Goal: Feedback & Contribution: Leave review/rating

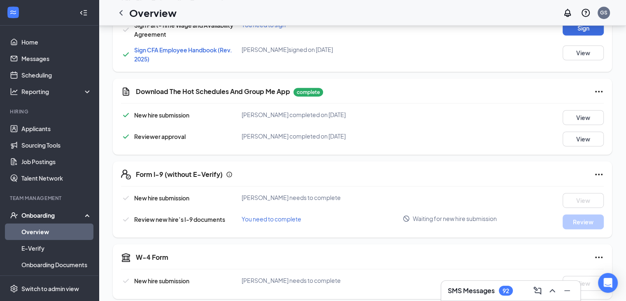
scroll to position [396, 0]
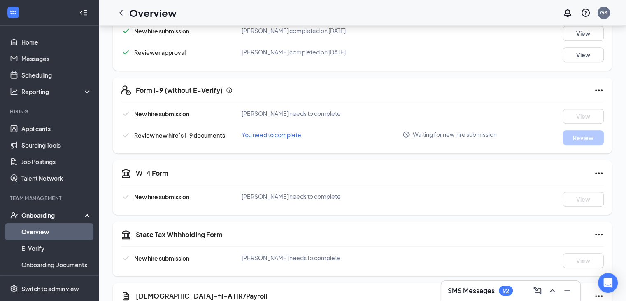
scroll to position [478, 0]
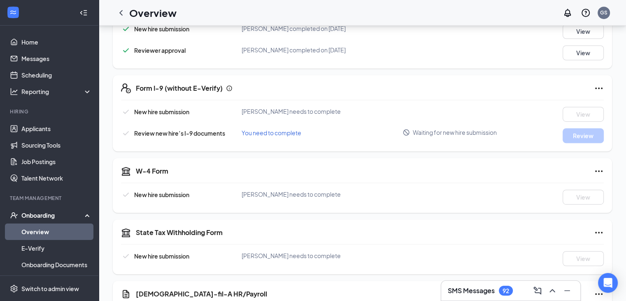
click at [601, 86] on icon "Ellipses" at bounding box center [599, 88] width 10 height 10
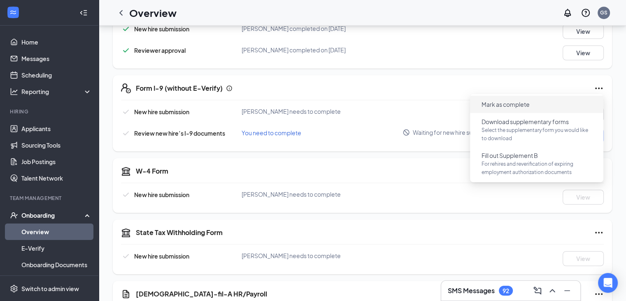
click at [540, 105] on span "Mark as complete" at bounding box center [537, 104] width 124 height 13
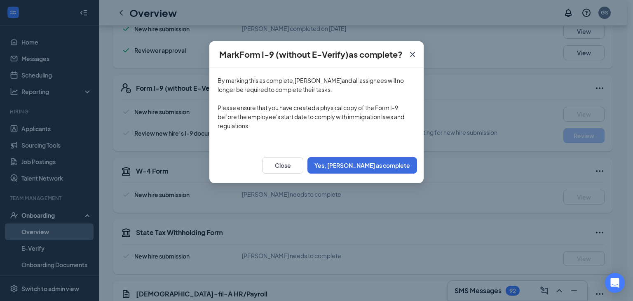
click at [411, 50] on icon "Cross" at bounding box center [412, 54] width 10 height 10
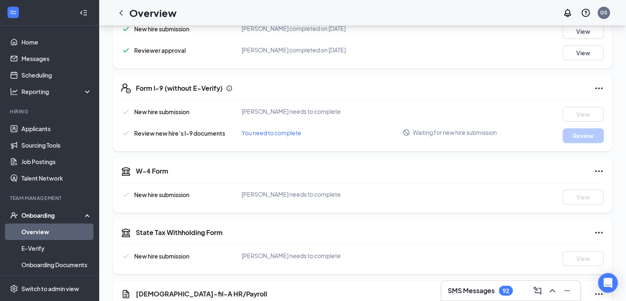
click at [604, 89] on div "Form I-9 (without E-Verify) New hire submission Jordan c Parrish needs to compl…" at bounding box center [363, 113] width 500 height 76
click at [602, 88] on icon "Ellipses" at bounding box center [598, 88] width 7 height 2
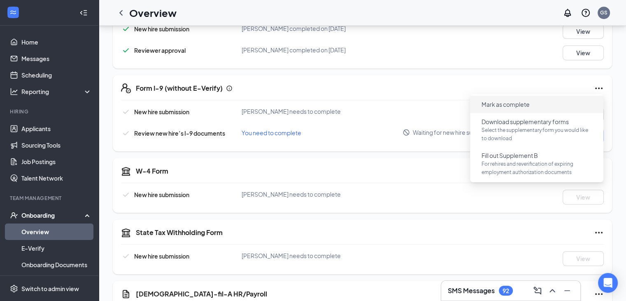
click at [523, 111] on li "Mark as complete" at bounding box center [536, 104] width 133 height 17
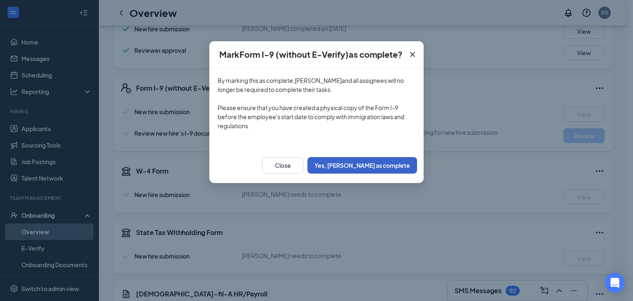
click at [408, 159] on button "Yes, mark as complete" at bounding box center [362, 165] width 110 height 16
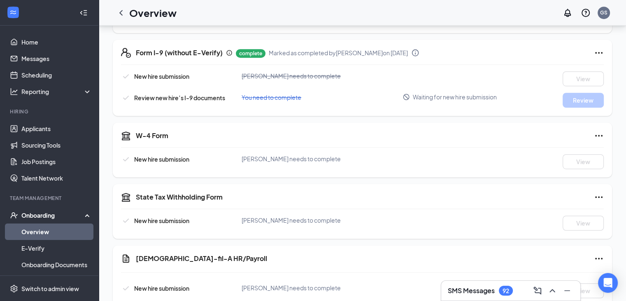
scroll to position [516, 0]
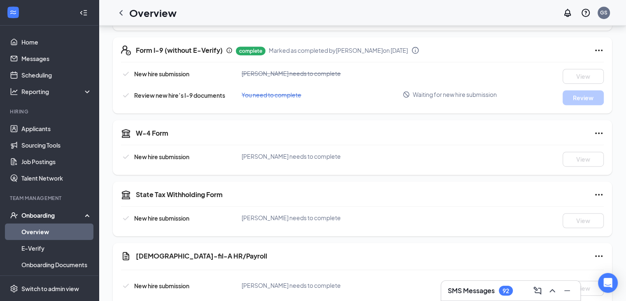
click at [598, 133] on icon "Ellipses" at bounding box center [599, 133] width 10 height 10
click at [486, 152] on div at bounding box center [473, 152] width 141 height 0
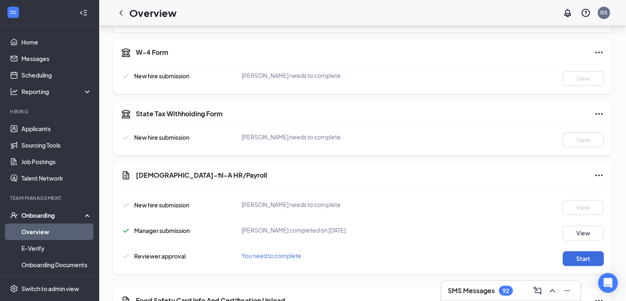
scroll to position [668, 0]
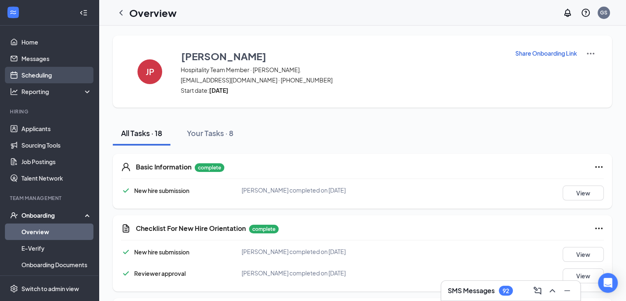
click at [49, 73] on link "Scheduling" at bounding box center [56, 75] width 70 height 16
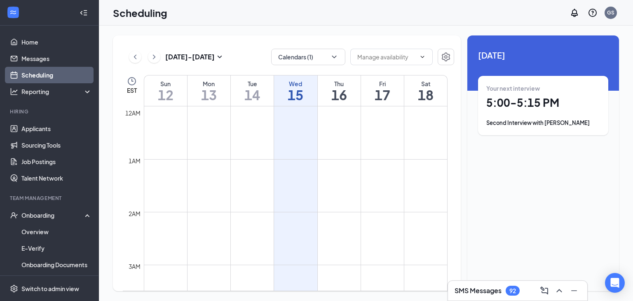
scroll to position [405, 0]
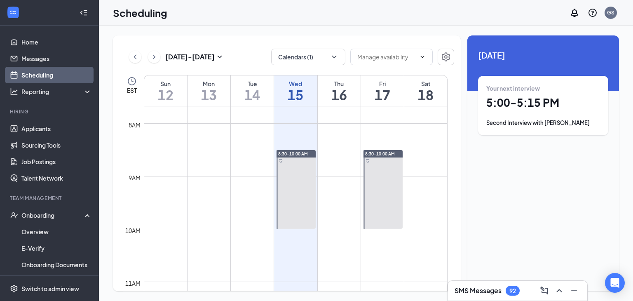
click at [500, 107] on h1 "5:00 - 5:15 PM" at bounding box center [543, 103] width 114 height 14
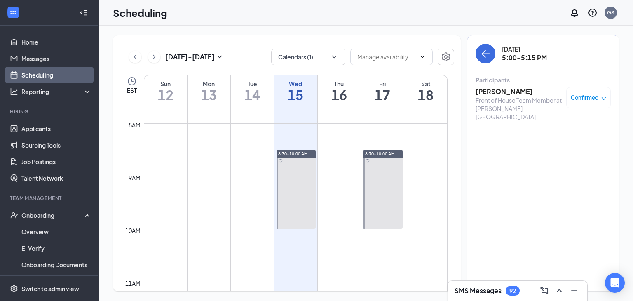
click at [494, 89] on h3 "Layla Wright" at bounding box center [518, 91] width 86 height 9
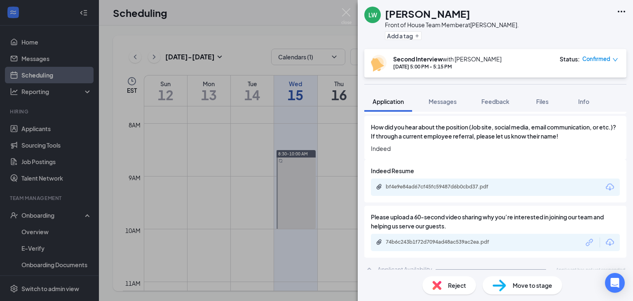
scroll to position [382, 0]
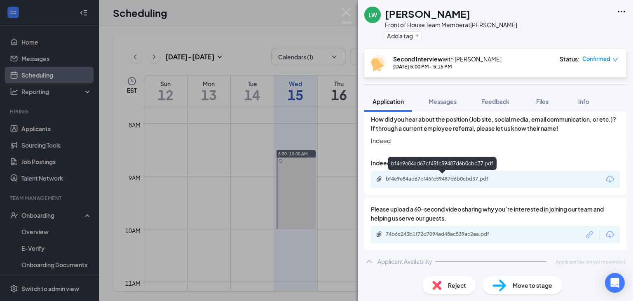
click at [429, 177] on div "bf4e9e84ad67cf45fc59487d6b0cbd37.pdf" at bounding box center [442, 178] width 115 height 7
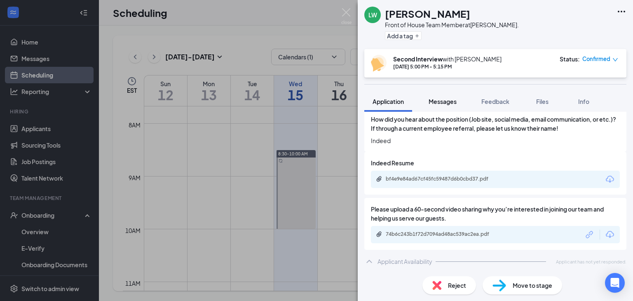
scroll to position [378, 0]
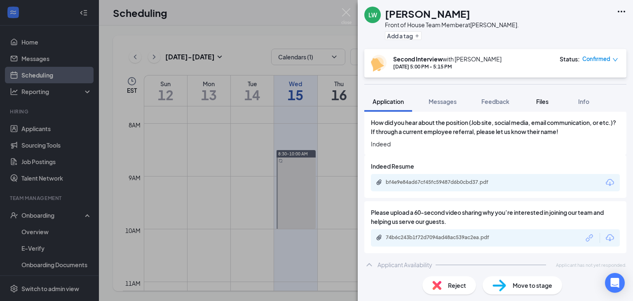
click at [540, 100] on span "Files" at bounding box center [542, 101] width 12 height 7
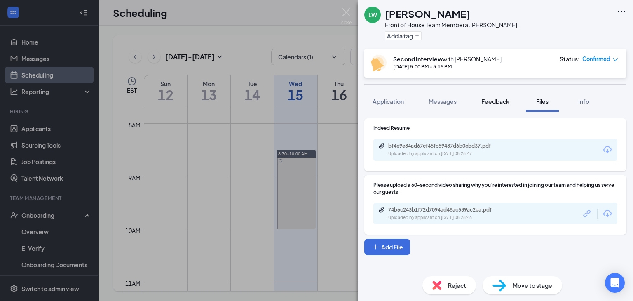
click at [502, 101] on span "Feedback" at bounding box center [495, 101] width 28 height 7
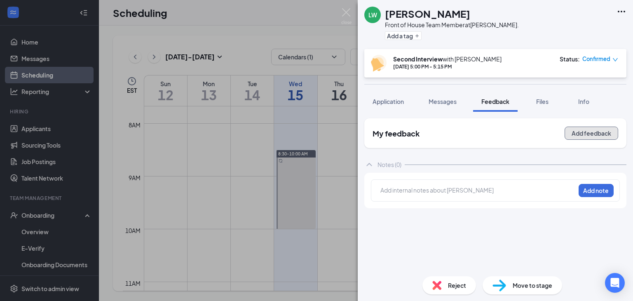
click at [593, 134] on button "Add feedback" at bounding box center [591, 132] width 54 height 13
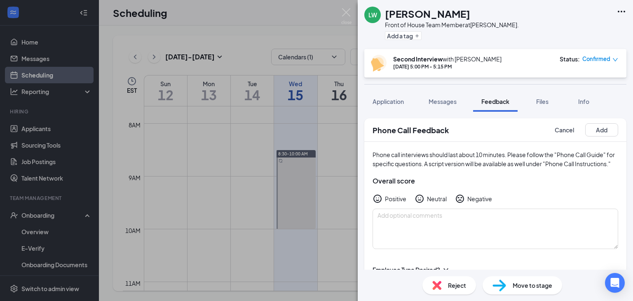
click at [379, 203] on icon "HappyFace" at bounding box center [377, 199] width 10 height 10
click at [402, 233] on textarea at bounding box center [494, 228] width 245 height 40
type textarea "Punctual, eager"
click at [514, 185] on h3 "Overall score" at bounding box center [494, 180] width 245 height 9
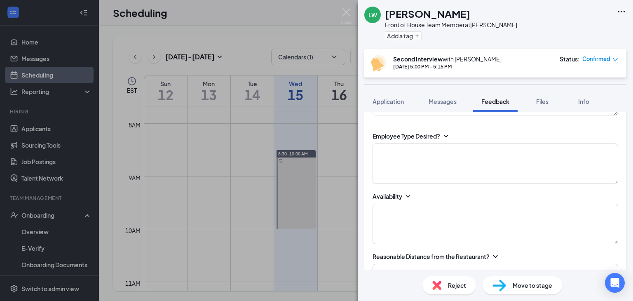
scroll to position [135, 0]
click at [602, 171] on textarea at bounding box center [494, 162] width 245 height 40
type textarea "PT"
click at [562, 231] on textarea at bounding box center [494, 222] width 245 height 40
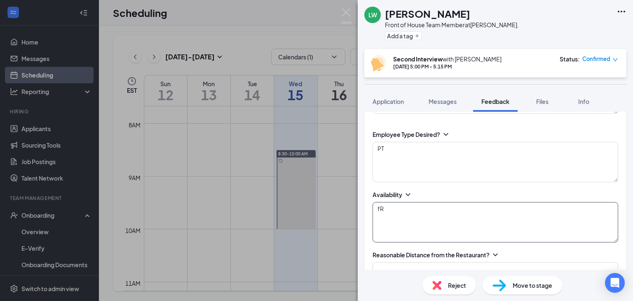
type textarea "f"
type textarea "Friday unavailable (game days), cheer, dance, track"
click at [583, 207] on div "Availability Friday unavailable (game days), cheer, dance, track" at bounding box center [494, 216] width 245 height 52
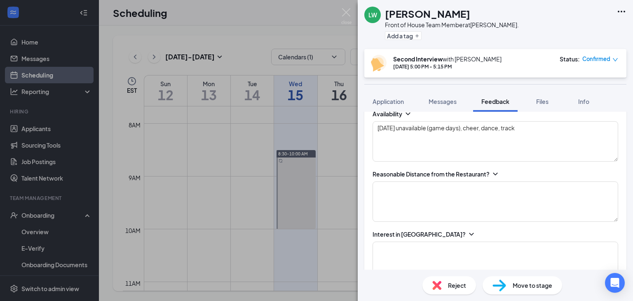
scroll to position [224, 0]
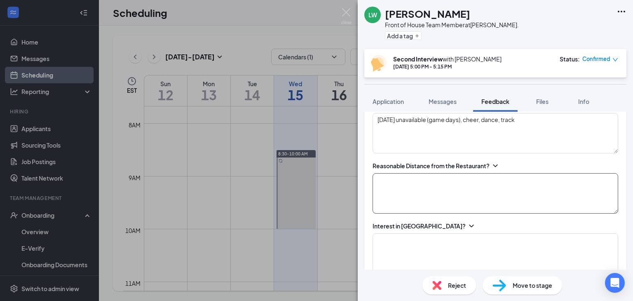
click at [607, 189] on textarea at bounding box center [494, 193] width 245 height 40
type textarea "Yes, local"
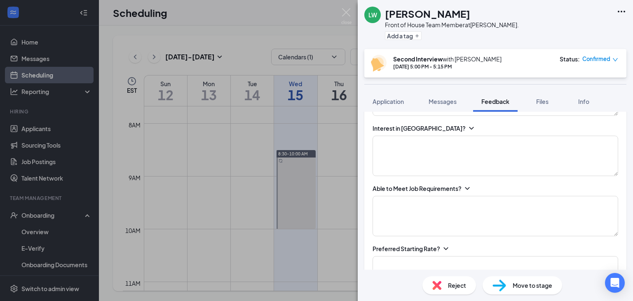
scroll to position [330, 0]
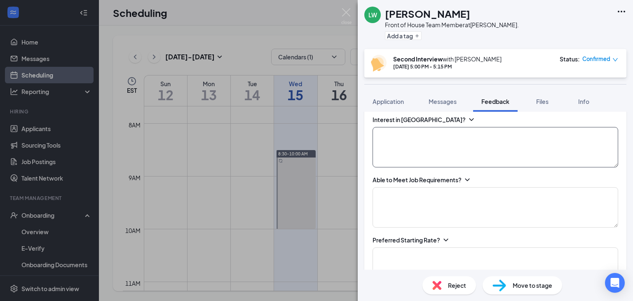
click at [560, 166] on textarea at bounding box center [494, 147] width 245 height 40
type textarea "D"
type textarea "Familiar with brand"
click at [537, 221] on textarea at bounding box center [494, 207] width 245 height 40
type textarea "Seemingly, yes"
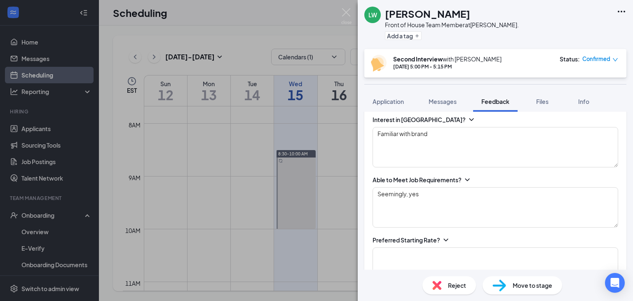
click at [618, 189] on div "Employee Type Desired? PT Availability Friday unavailable (game days), cheer, d…" at bounding box center [495, 190] width 262 height 527
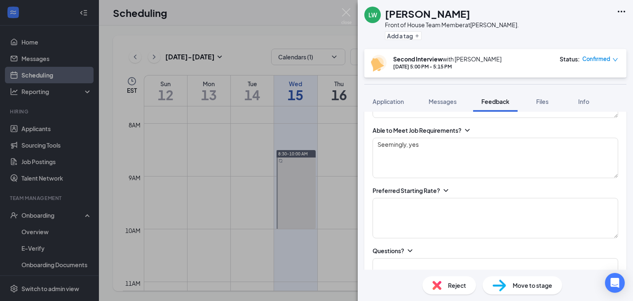
scroll to position [404, 0]
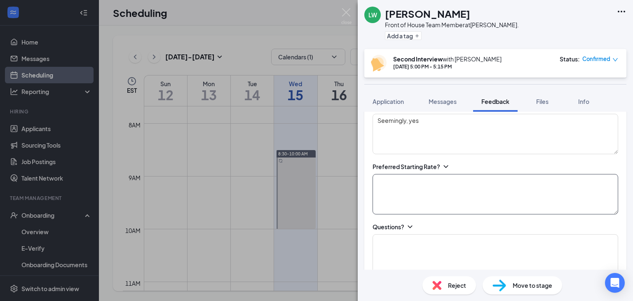
click at [600, 198] on textarea at bounding box center [494, 194] width 245 height 40
type textarea "12.5"
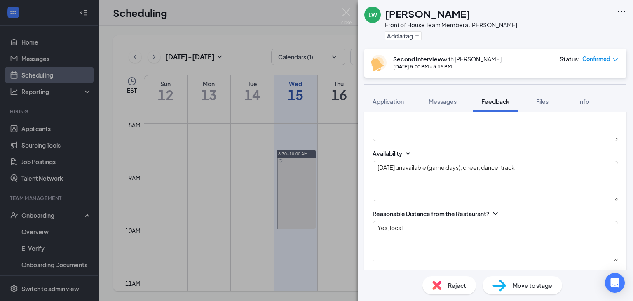
scroll to position [173, 0]
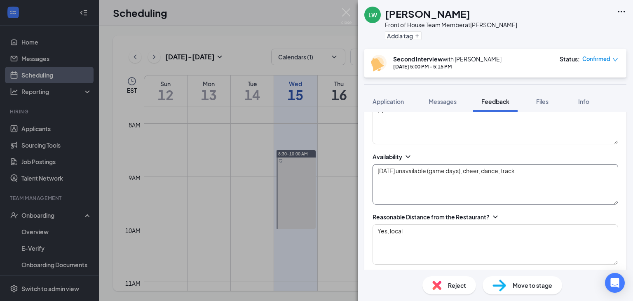
click at [567, 177] on textarea "Friday unavailable (game days), cheer, dance, track" at bounding box center [494, 184] width 245 height 40
type textarea "Friday unavailable (game days), cheer, dance, track 6:45-11 M, T, W, 6:45-10 Th…"
click at [578, 221] on div "Reasonable Distance from the Restaurant?" at bounding box center [494, 216] width 245 height 8
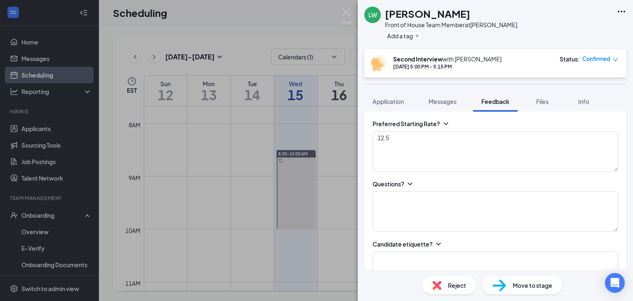
scroll to position [448, 0]
click at [590, 224] on textarea at bounding box center [494, 209] width 245 height 40
type textarea "n"
type textarea "None"
click at [614, 198] on div "Employee Type Desired? PT Availability Friday unavailable (game days), cheer, d…" at bounding box center [495, 72] width 262 height 527
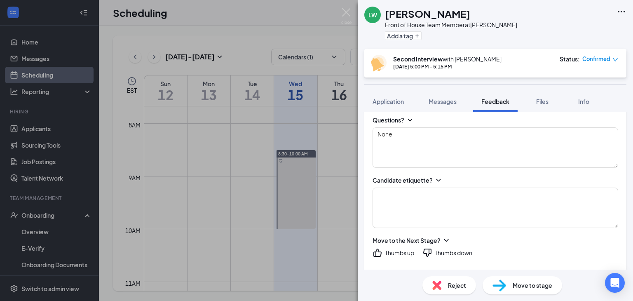
scroll to position [491, 0]
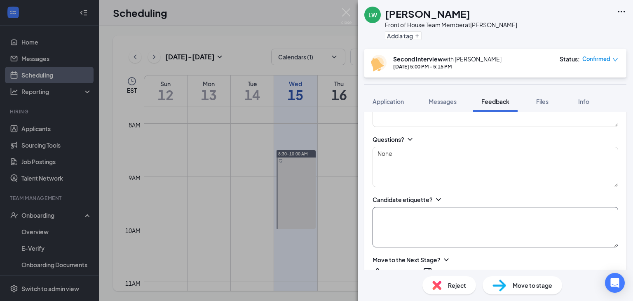
click at [585, 229] on textarea at bounding box center [494, 227] width 245 height 40
type textarea "Polite, excited"
click at [602, 203] on div "Candidate etiquette?" at bounding box center [494, 199] width 245 height 8
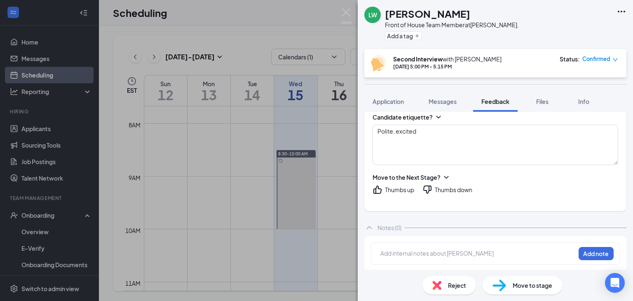
scroll to position [582, 0]
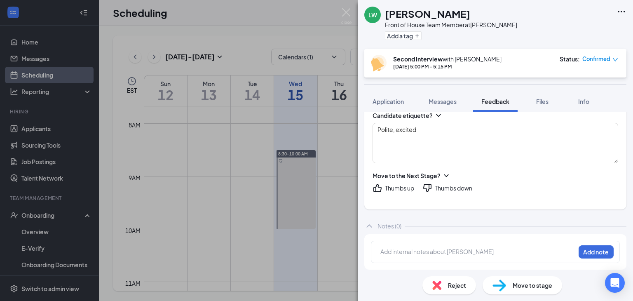
click at [400, 188] on div "Thumbs up" at bounding box center [399, 188] width 29 height 8
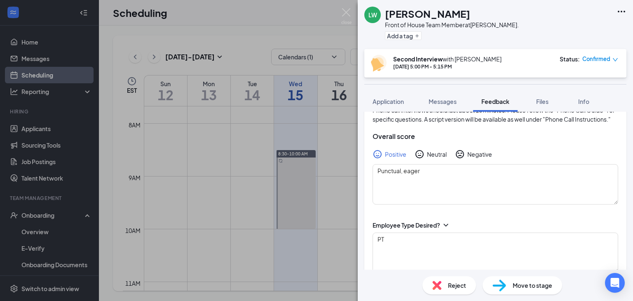
scroll to position [0, 0]
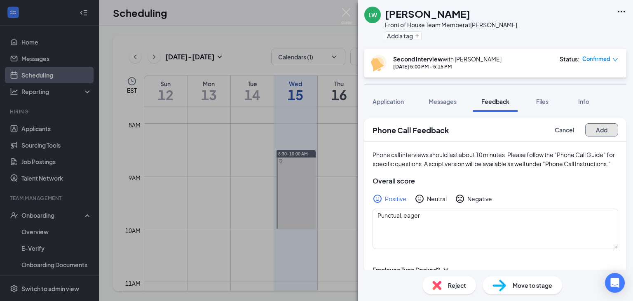
click at [597, 126] on button "Add" at bounding box center [601, 129] width 33 height 13
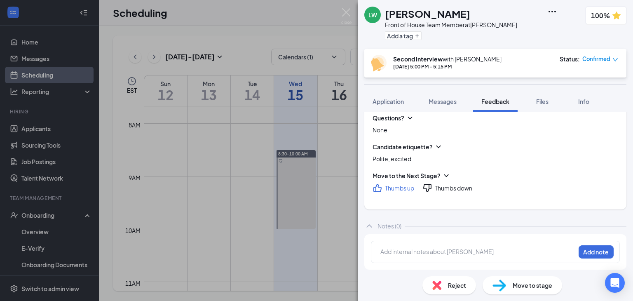
scroll to position [311, 0]
click at [474, 18] on div "Layla Wright" at bounding box center [452, 14] width 134 height 14
click at [377, 38] on div "LW Layla Wright Front of House Team Member at Frederick Blvd. Add a tag" at bounding box center [441, 25] width 154 height 36
click at [345, 15] on img at bounding box center [346, 16] width 10 height 16
